Goal: Information Seeking & Learning: Learn about a topic

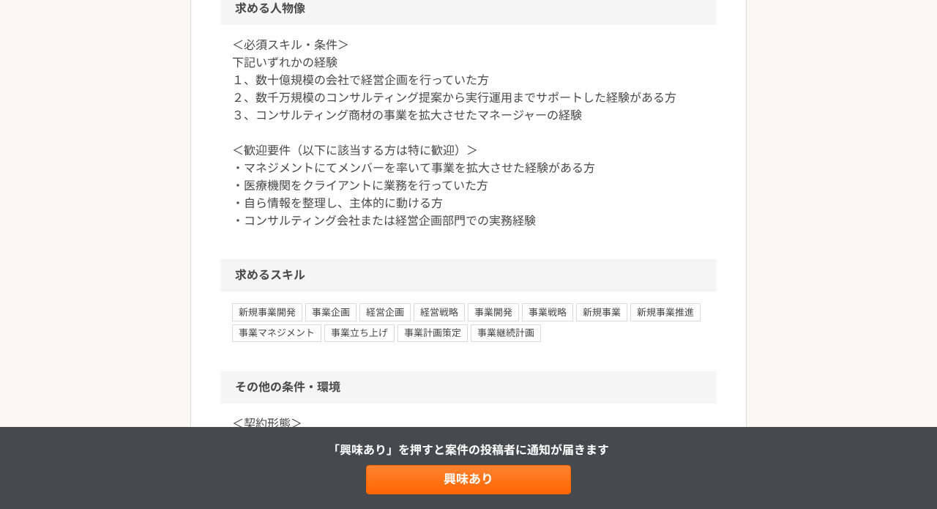
scroll to position [1177, 0]
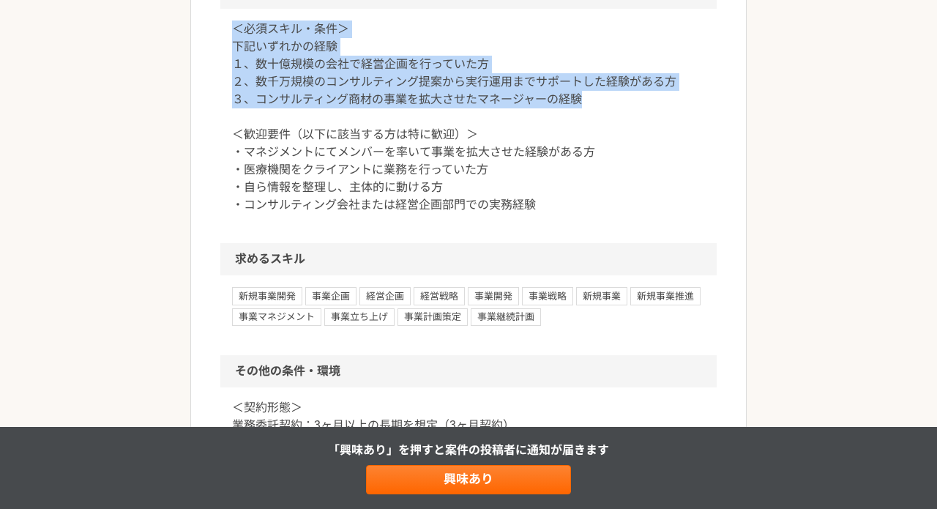
drag, startPoint x: 609, startPoint y: 140, endPoint x: 610, endPoint y: 49, distance: 90.7
click at [610, 49] on div "＜必須スキル・条件＞ 下記いずれかの経験 １、数十億規模の会社で経営企画を行っていた方 ２、数千万規模のコンサルティング提案から実行運用までサポートした経験が…" at bounding box center [468, 126] width 496 height 234
click at [627, 97] on p "＜必須スキル・条件＞ 下記いずれかの経験 １、数十億規模の会社で経営企画を行っていた方 ２、数千万規模のコンサルティング提案から実行運用までサポートした経験が…" at bounding box center [468, 116] width 473 height 193
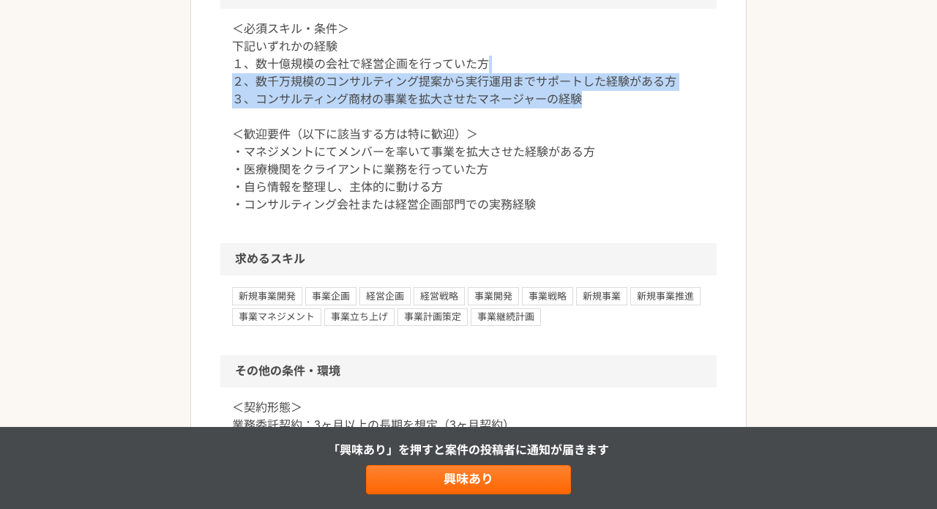
drag, startPoint x: 618, startPoint y: 140, endPoint x: 621, endPoint y: 91, distance: 48.3
click at [621, 91] on p "＜必須スキル・条件＞ 下記いずれかの経験 １、数十億規模の会社で経営企画を行っていた方 ２、数千万規模のコンサルティング提案から実行運用までサポートした経験が…" at bounding box center [468, 116] width 473 height 193
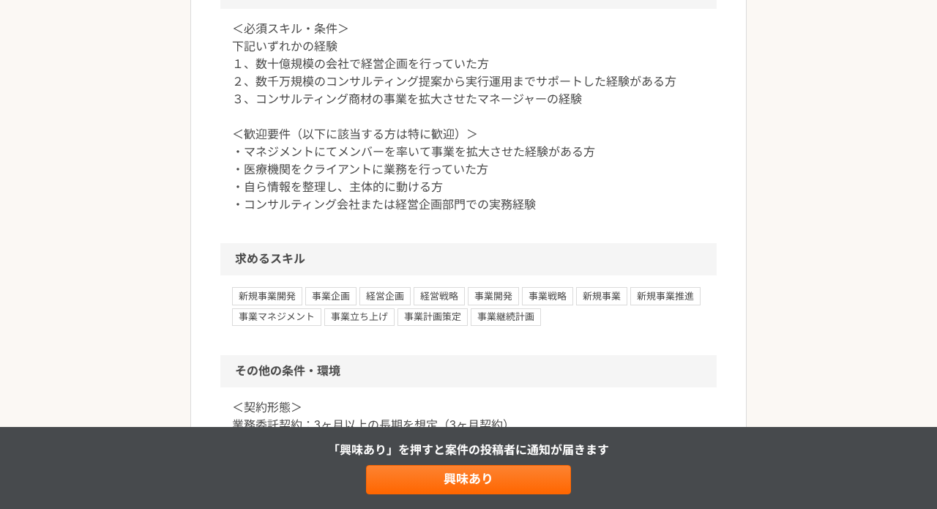
click at [621, 89] on p "＜必須スキル・条件＞ 下記いずれかの経験 １、数十億規模の会社で経営企画を行っていた方 ２、数千万規模のコンサルティング提案から実行運用までサポートした経験が…" at bounding box center [468, 116] width 473 height 193
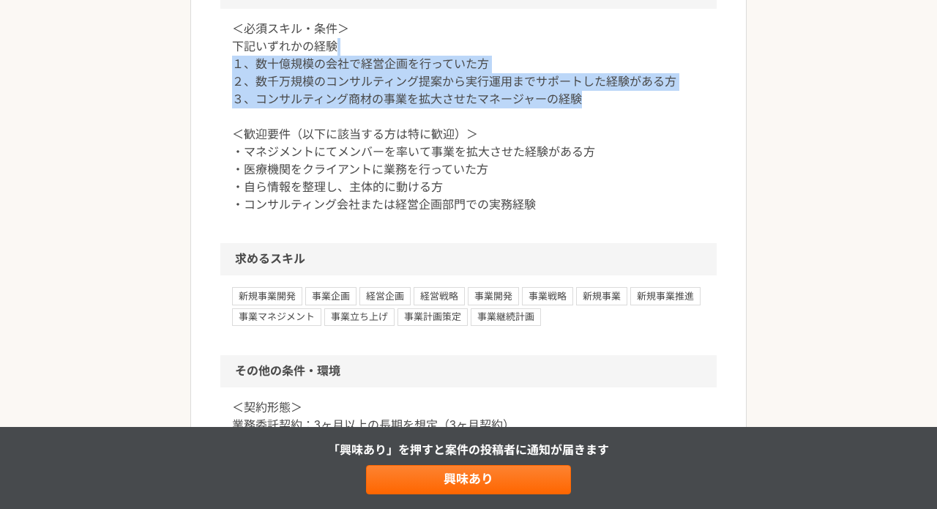
drag, startPoint x: 604, startPoint y: 130, endPoint x: 604, endPoint y: 85, distance: 45.4
click at [604, 85] on p "＜必須スキル・条件＞ 下記いずれかの経験 １、数十億規模の会社で経営企画を行っていた方 ２、数千万規模のコンサルティング提案から実行運用までサポートした経験が…" at bounding box center [468, 116] width 473 height 193
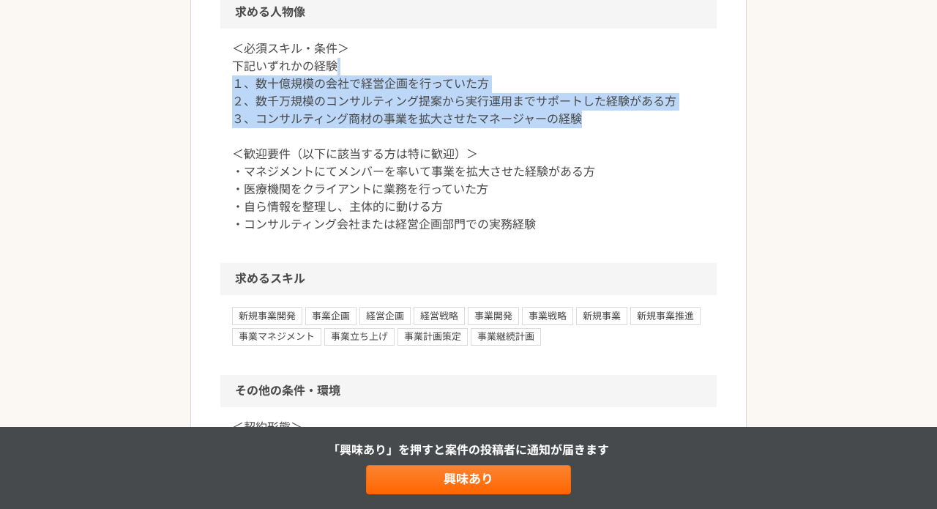
scroll to position [1153, 0]
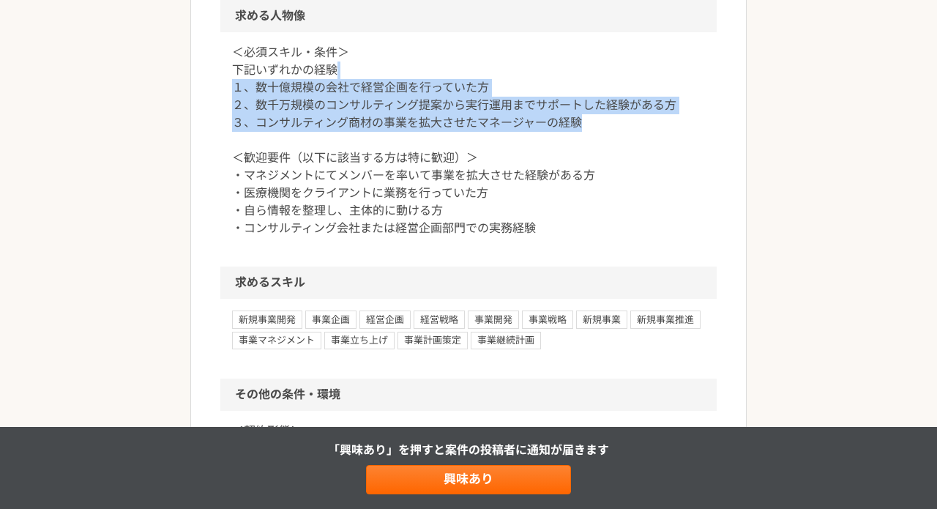
click at [599, 113] on p "＜必須スキル・条件＞ 下記いずれかの経験 １、数十億規模の会社で経営企画を行っていた方 ２、数千万規模のコンサルティング提案から実行運用までサポートした経験が…" at bounding box center [468, 140] width 473 height 193
drag, startPoint x: 596, startPoint y: 159, endPoint x: 600, endPoint y: 96, distance: 63.1
click at [600, 96] on p "＜必須スキル・条件＞ 下記いずれかの経験 １、数十億規模の会社で経営企画を行っていた方 ２、数千万規模のコンサルティング提案から実行運用までサポートした経験が…" at bounding box center [468, 140] width 473 height 193
drag, startPoint x: 585, startPoint y: 161, endPoint x: 585, endPoint y: 112, distance: 49.0
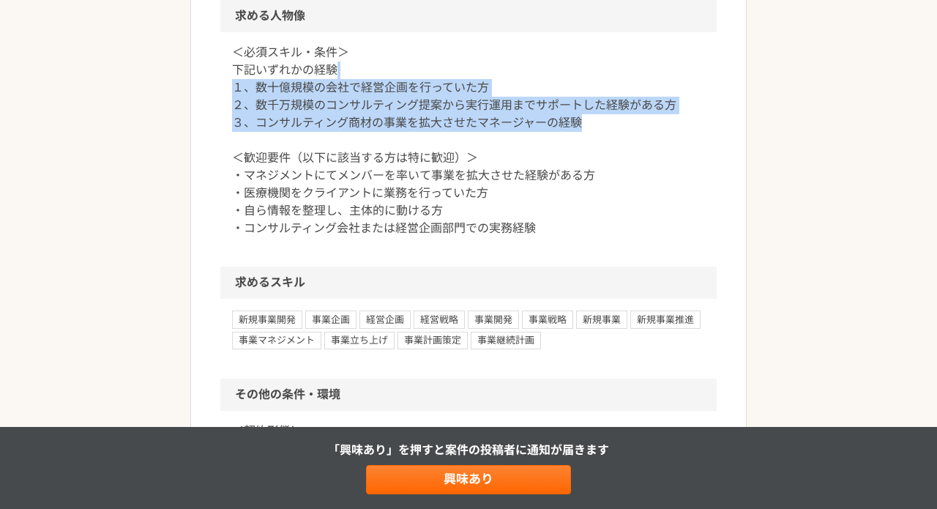
click at [585, 112] on p "＜必須スキル・条件＞ 下記いずれかの経験 １、数十億規模の会社で経営企画を行っていた方 ２、数千万規模のコンサルティング提案から実行運用までサポートした経験が…" at bounding box center [468, 140] width 473 height 193
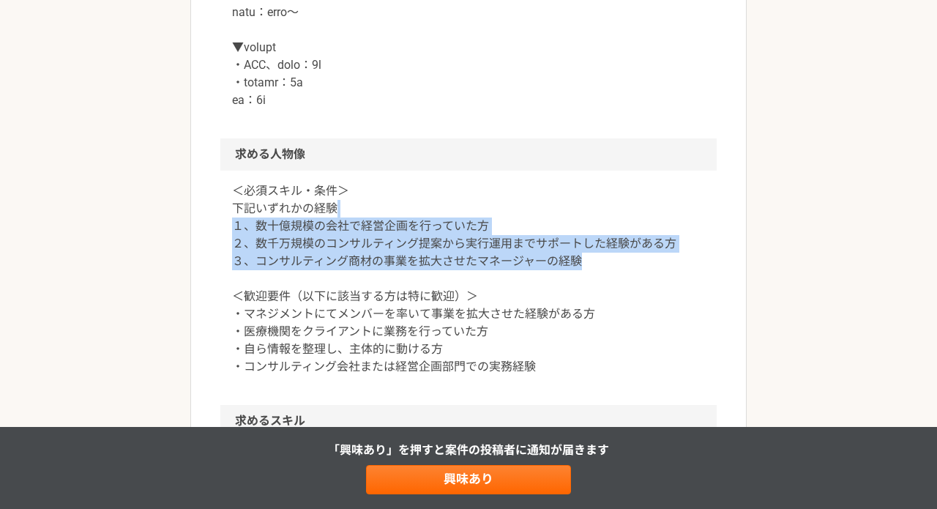
scroll to position [1013, 0]
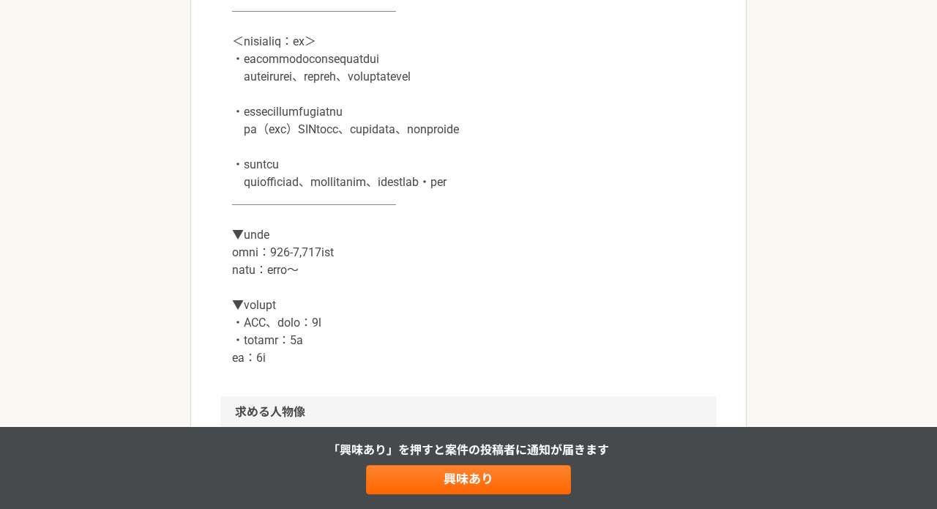
scroll to position [739, 0]
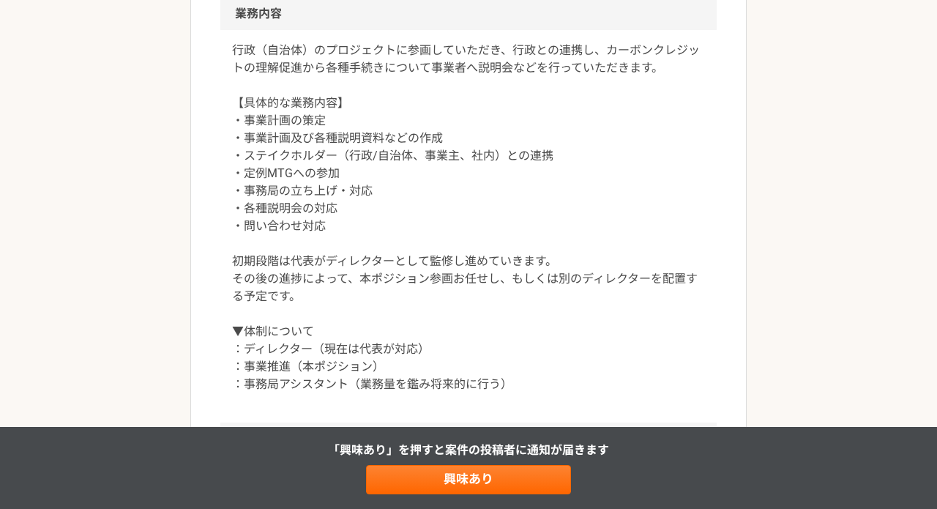
scroll to position [632, 0]
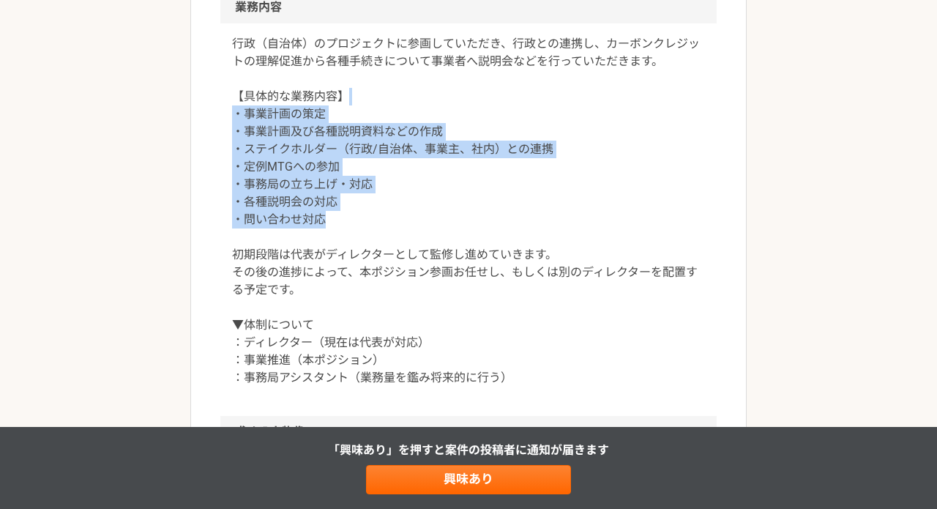
drag, startPoint x: 565, startPoint y: 217, endPoint x: 574, endPoint y: 99, distance: 118.9
click at [574, 99] on p "行政（自治体）のプロジェクトに参画していただき、行政との連携し、カーボンクレジットの理解促進から各種手続きについて事業者へ説明会などを行っていただきます。 【…" at bounding box center [468, 210] width 473 height 351
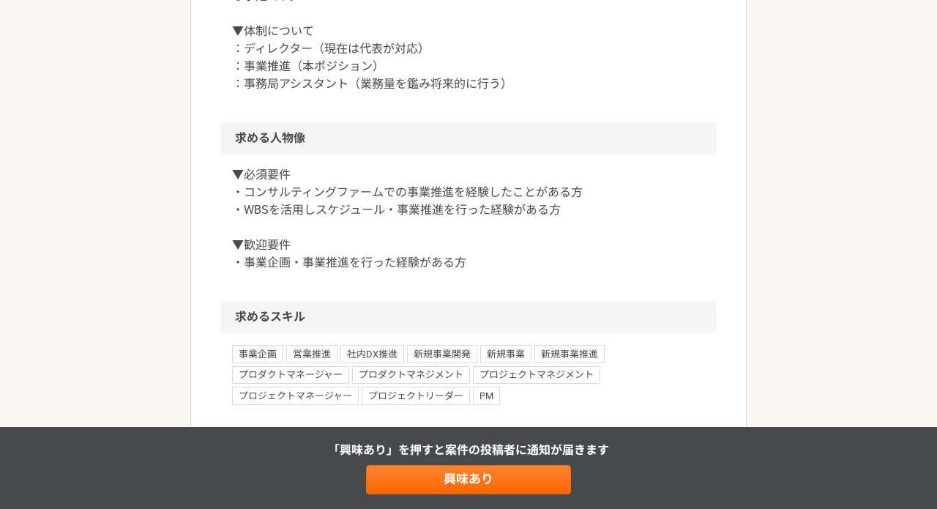
scroll to position [926, 0]
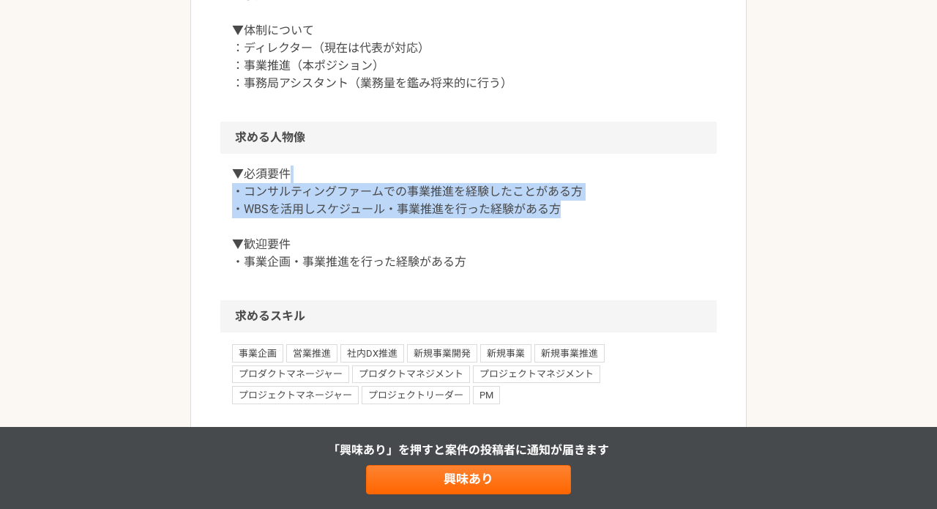
drag, startPoint x: 601, startPoint y: 207, endPoint x: 601, endPoint y: 176, distance: 30.7
click at [601, 176] on p "▼必須要件 ・コンサルティングファームでの事業推進を経験したことがある方 ・WBSを活用しスケジュール・事業推進を行った経験がある方 ▼歓迎要件 ・事業企画・…" at bounding box center [468, 217] width 473 height 105
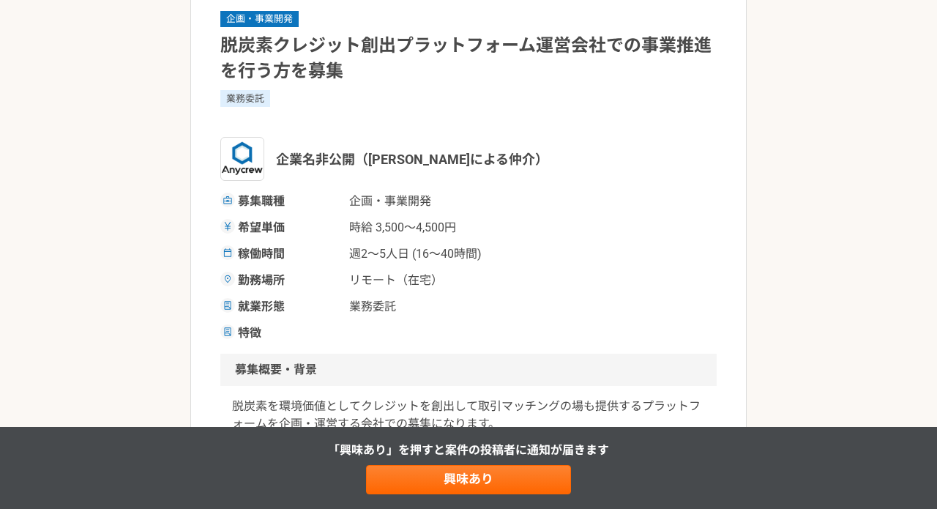
scroll to position [108, 0]
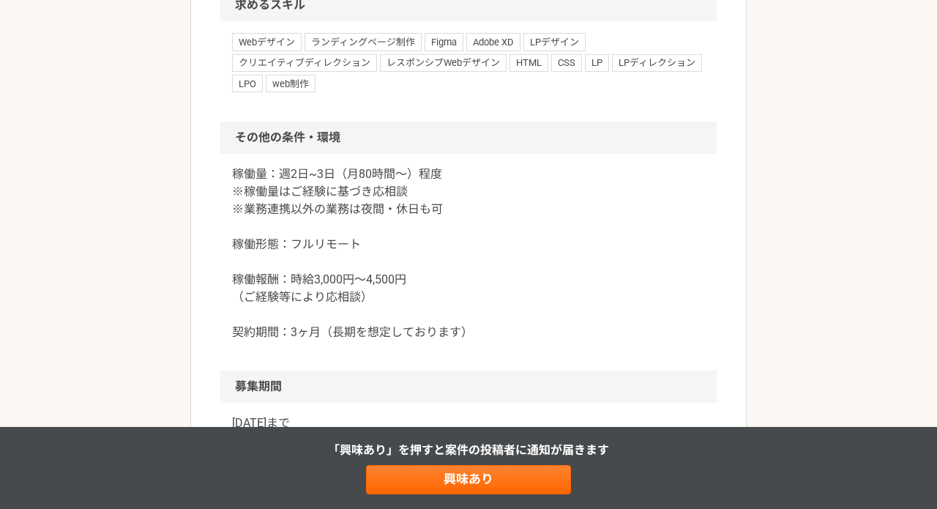
scroll to position [1406, 0]
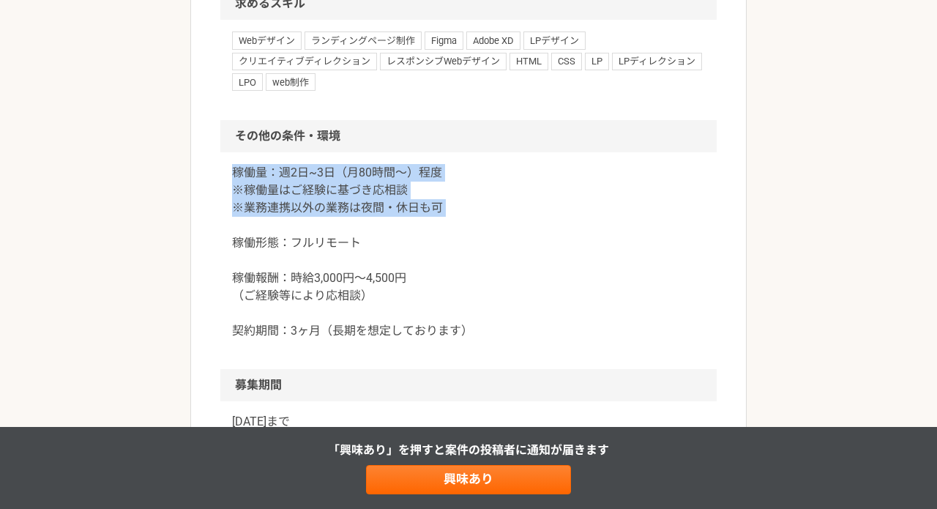
drag, startPoint x: 522, startPoint y: 222, endPoint x: 524, endPoint y: 138, distance: 83.4
click at [524, 138] on section "その他の条件・環境 稼働量：週2日~3日（月80時間〜）程度 ※稼働量はご経験に基づき応相談 ※業務連携以外の業務は夜間・休日も可 稼働形態：フルリモート 稼…" at bounding box center [468, 244] width 496 height 249
click at [558, 226] on p "稼働量：週2日~3日（月80時間〜）程度 ※稼働量はご経験に基づき応相談 ※業務連携以外の業務は夜間・休日も可 稼働形態：フルリモート 稼働報酬：時給3,00…" at bounding box center [468, 252] width 473 height 176
drag, startPoint x: 498, startPoint y: 214, endPoint x: 500, endPoint y: 146, distance: 68.1
click at [500, 146] on section "その他の条件・環境 稼働量：週2日~3日（月80時間〜）程度 ※稼働量はご経験に基づき応相談 ※業務連携以外の業務は夜間・休日も可 稼働形態：フルリモート 稼…" at bounding box center [468, 244] width 496 height 249
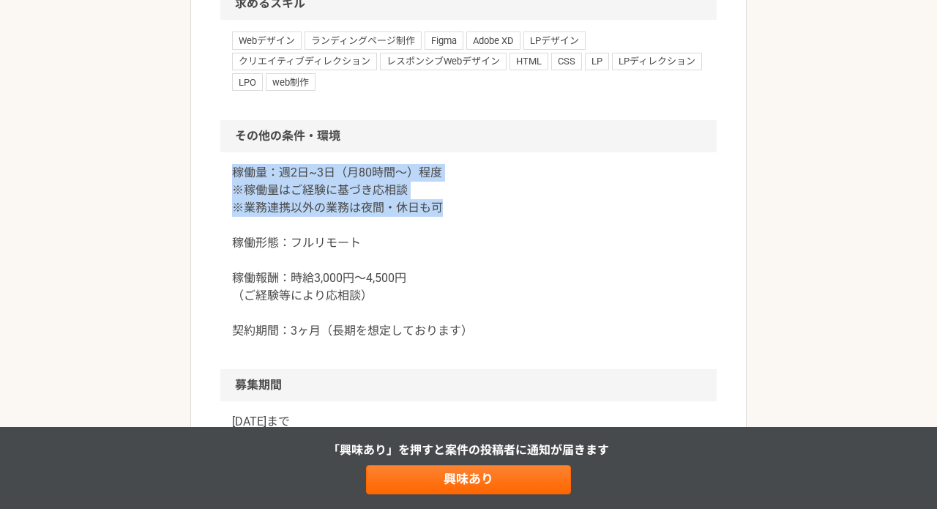
click at [516, 198] on p "稼働量：週2日~3日（月80時間〜）程度 ※稼働量はご経験に基づき応相談 ※業務連携以外の業務は夜間・休日も可 稼働形態：フルリモート 稼働報酬：時給3,00…" at bounding box center [468, 252] width 473 height 176
drag, startPoint x: 506, startPoint y: 241, endPoint x: 493, endPoint y: 140, distance: 101.8
click at [493, 140] on section "その他の条件・環境 稼働量：週2日~3日（月80時間〜）程度 ※稼働量はご経験に基づき応相談 ※業務連携以外の業務は夜間・休日も可 稼働形態：フルリモート 稼…" at bounding box center [468, 244] width 496 height 249
click at [493, 140] on h2 "その他の条件・環境" at bounding box center [468, 136] width 496 height 32
drag, startPoint x: 471, startPoint y: 207, endPoint x: 469, endPoint y: 154, distance: 53.4
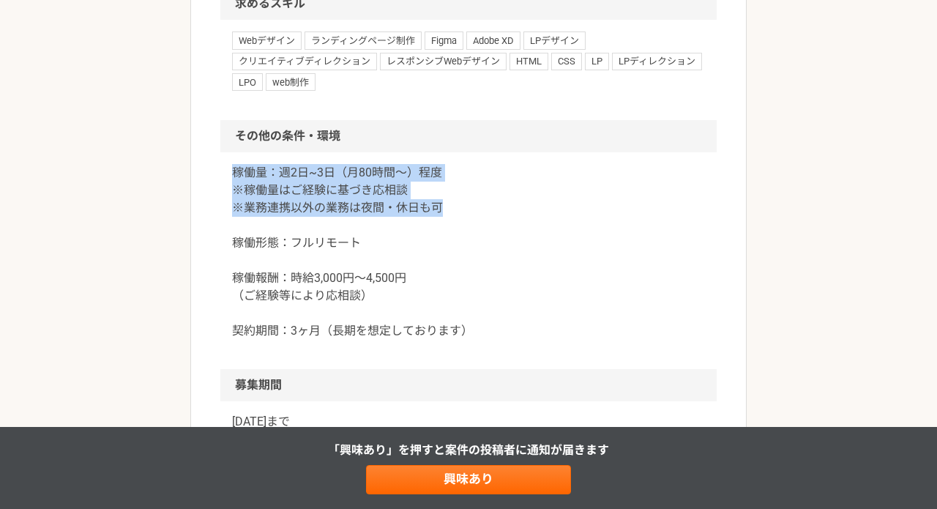
click at [469, 152] on div "稼働量：週2日~3日（月80時間〜）程度 ※稼働量はご経験に基づき応相談 ※業務連携以外の業務は夜間・休日も可 稼働形態：フルリモート 稼働報酬：時給3,00…" at bounding box center [468, 260] width 496 height 217
click at [471, 194] on p "稼働量：週2日~3日（月80時間〜）程度 ※稼働量はご経験に基づき応相談 ※業務連携以外の業務は夜間・休日も可 稼働形態：フルリモート 稼働報酬：時給3,00…" at bounding box center [468, 252] width 473 height 176
drag, startPoint x: 466, startPoint y: 220, endPoint x: 466, endPoint y: 148, distance: 71.7
click at [466, 148] on section "その他の条件・環境 稼働量：週2日~3日（月80時間〜）程度 ※稼働量はご経験に基づき応相談 ※業務連携以外の業務は夜間・休日も可 稼働形態：フルリモート 稼…" at bounding box center [468, 244] width 496 height 249
click at [481, 186] on p "稼働量：週2日~3日（月80時間〜）程度 ※稼働量はご経験に基づき応相談 ※業務連携以外の業務は夜間・休日も可 稼働形態：フルリモート 稼働報酬：時給3,00…" at bounding box center [468, 252] width 473 height 176
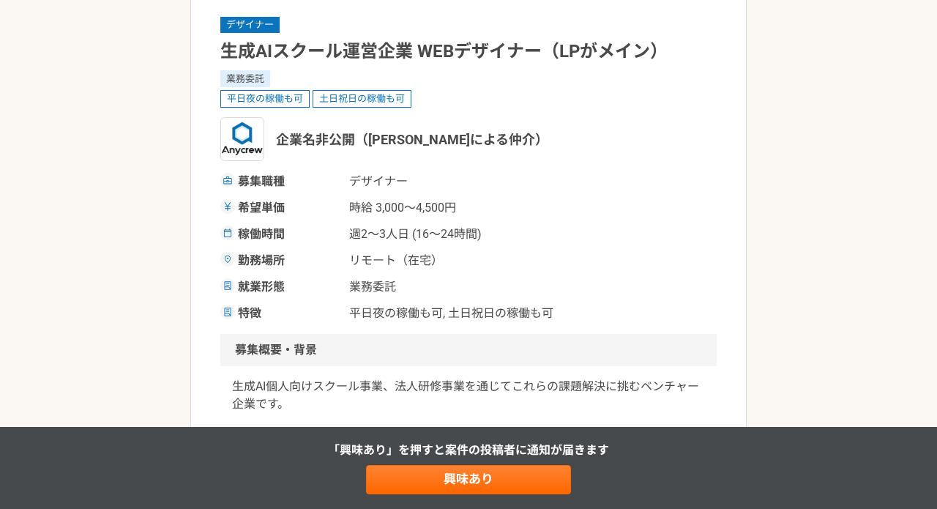
scroll to position [0, 0]
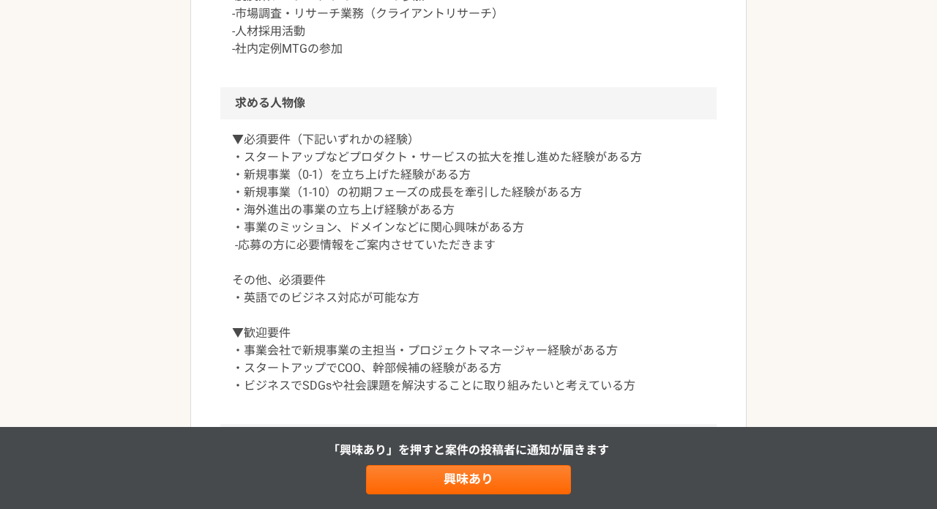
scroll to position [928, 0]
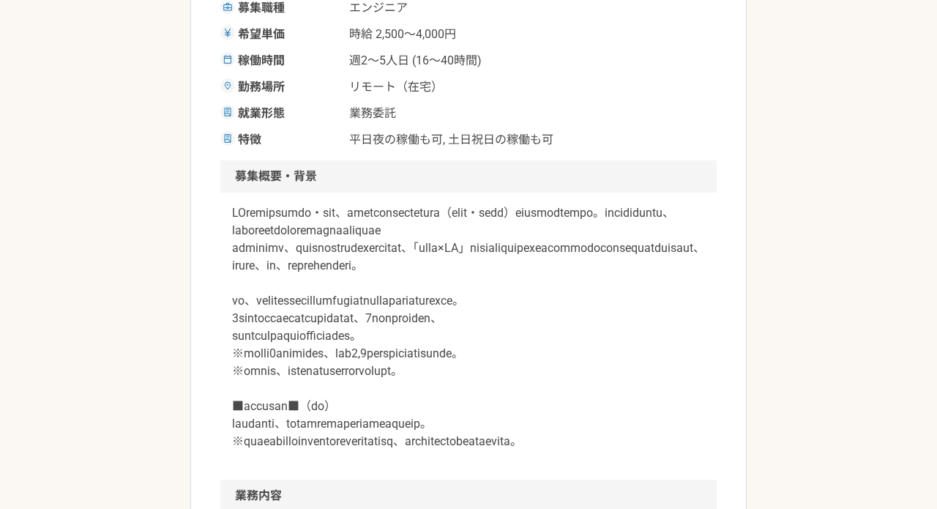
scroll to position [321, 0]
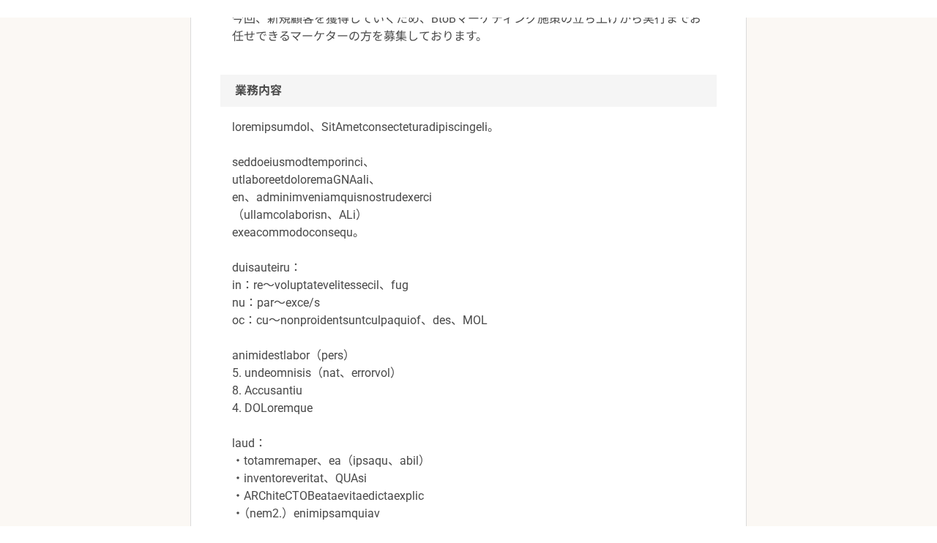
scroll to position [694, 0]
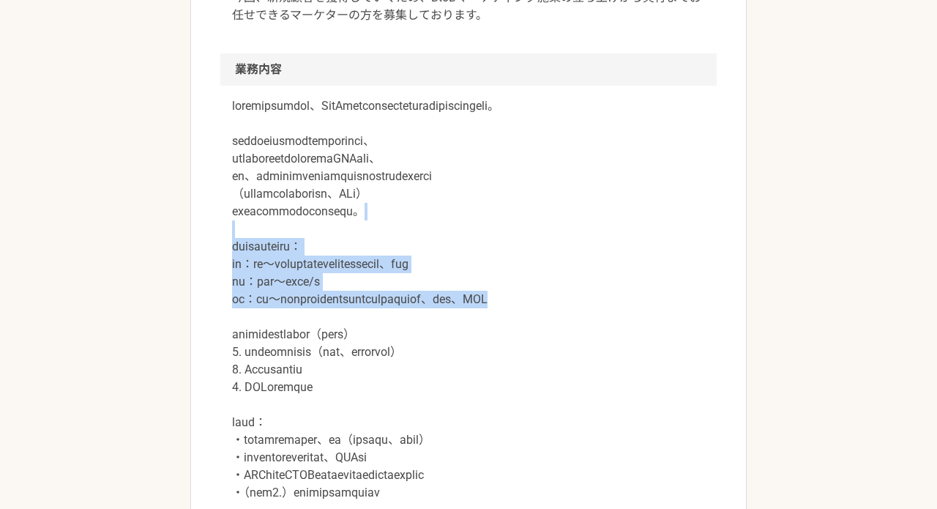
drag, startPoint x: 672, startPoint y: 323, endPoint x: 678, endPoint y: 231, distance: 92.4
click at [678, 231] on p at bounding box center [468, 422] width 473 height 650
